Goal: Find specific page/section: Find specific page/section

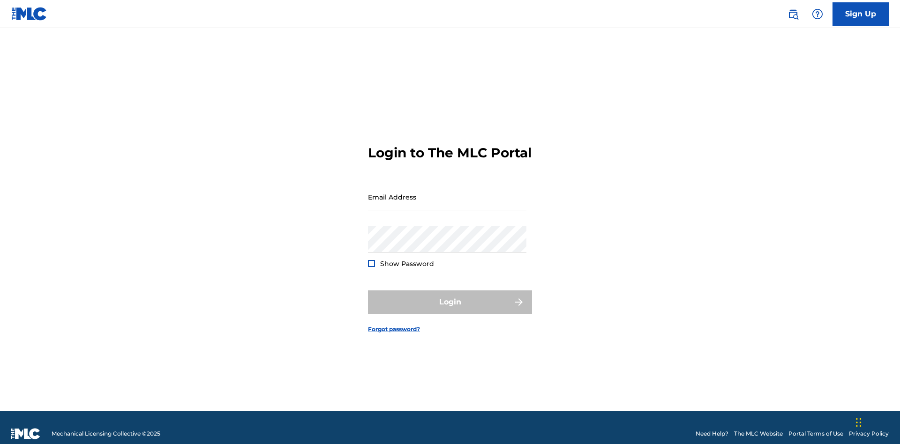
scroll to position [12, 0]
click at [447, 193] on input "Email Address" at bounding box center [447, 197] width 158 height 27
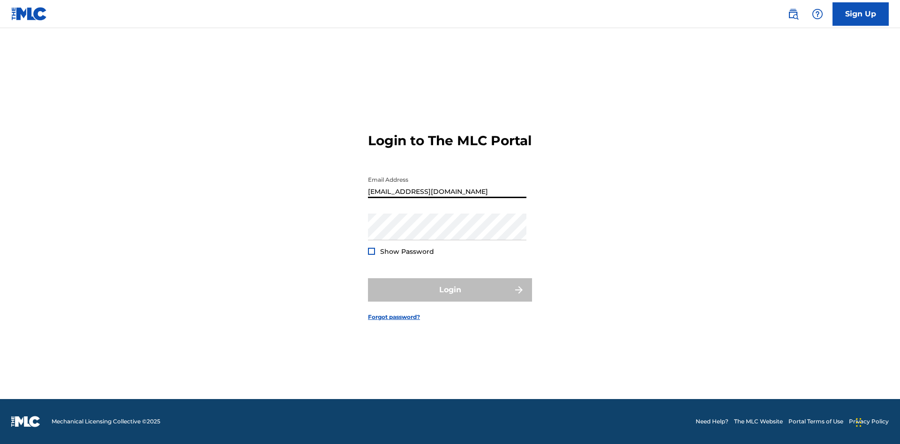
type input "Duke.McTesterson@gmail.com"
click at [450, 298] on button "Login" at bounding box center [450, 289] width 164 height 23
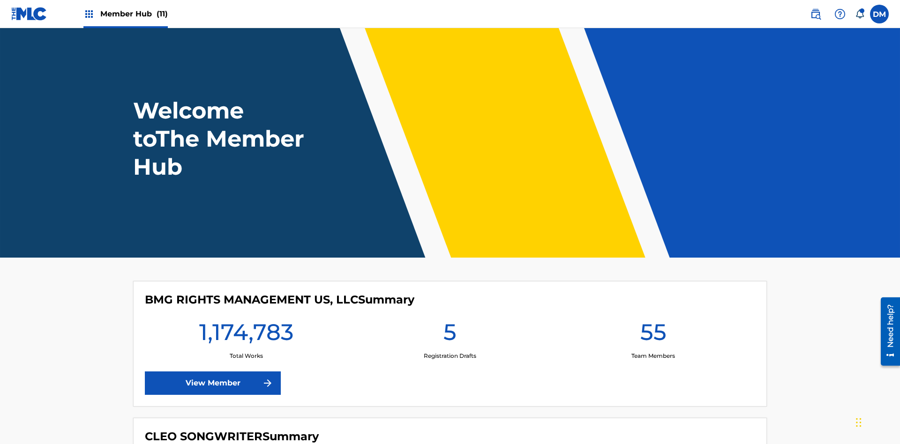
click at [134, 14] on span "Member Hub (11)" at bounding box center [133, 13] width 67 height 11
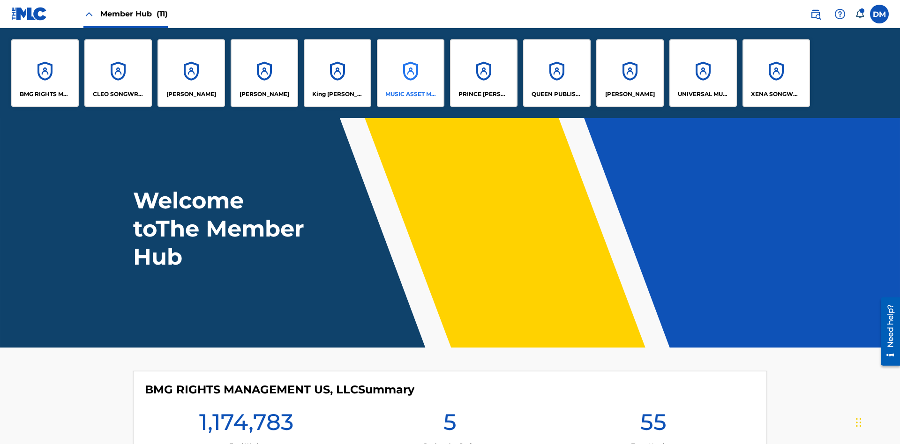
click at [410, 94] on p "MUSIC ASSET MANAGEMENT (MAM)" at bounding box center [410, 94] width 51 height 8
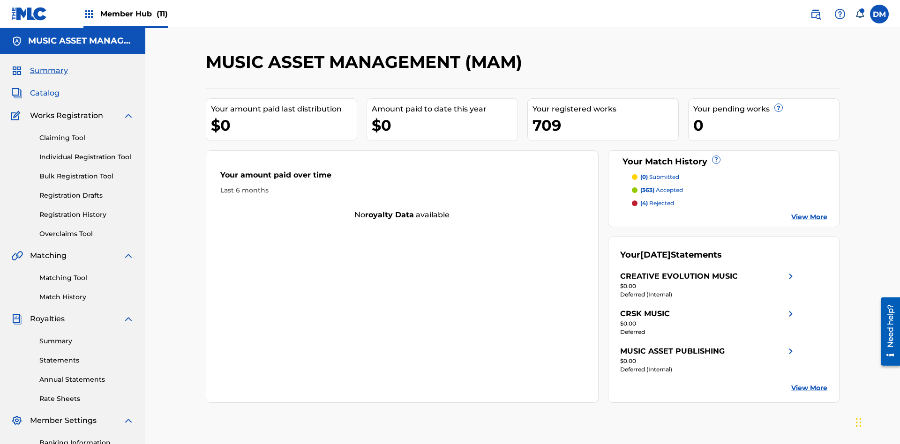
click at [45, 88] on span "Catalog" at bounding box center [45, 93] width 30 height 11
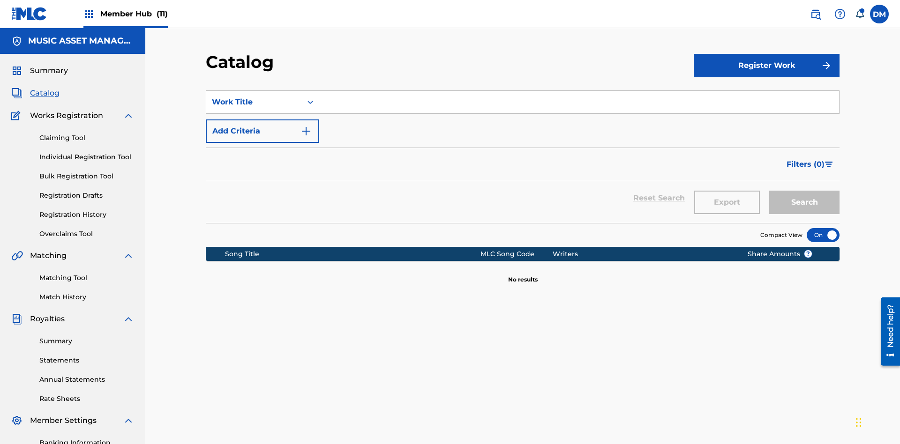
scroll to position [137, 0]
